Goal: Navigation & Orientation: Find specific page/section

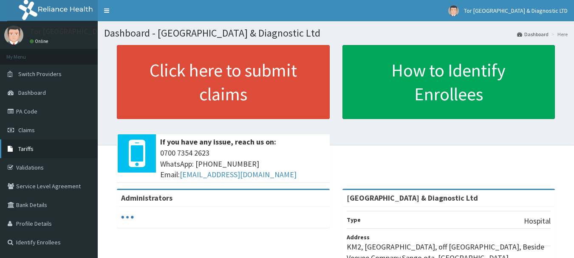
click at [31, 147] on span "Tariffs" at bounding box center [25, 149] width 15 height 8
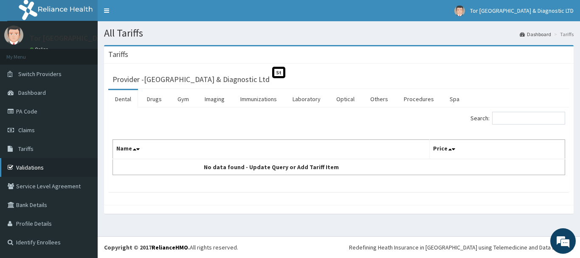
click at [41, 171] on link "Validations" at bounding box center [49, 167] width 98 height 19
